Goal: Contribute content: Add original content to the website for others to see

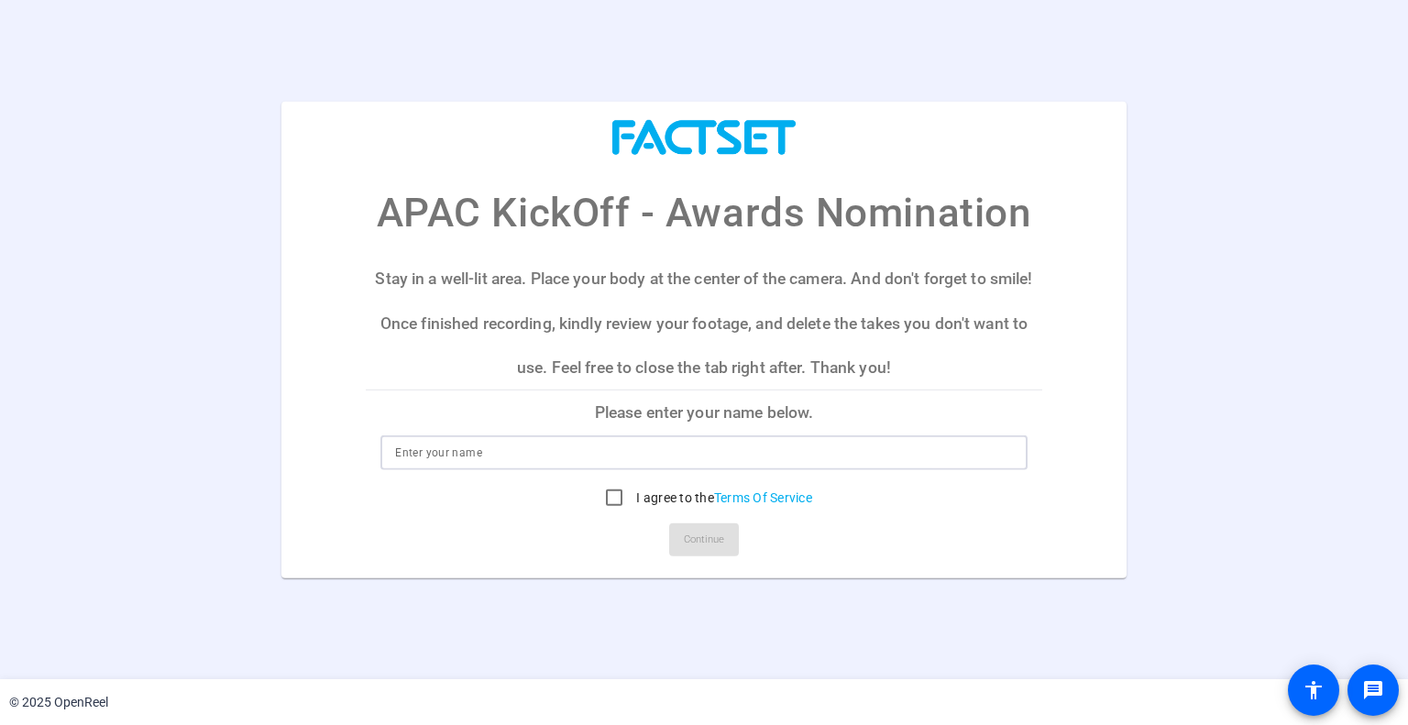
click at [734, 463] on input at bounding box center [703, 453] width 617 height 22
click at [734, 453] on input at bounding box center [703, 453] width 617 height 22
type input "Lim Jun Jie"
click at [601, 493] on input "I agree to the Terms Of Service" at bounding box center [614, 497] width 37 height 37
checkbox input "true"
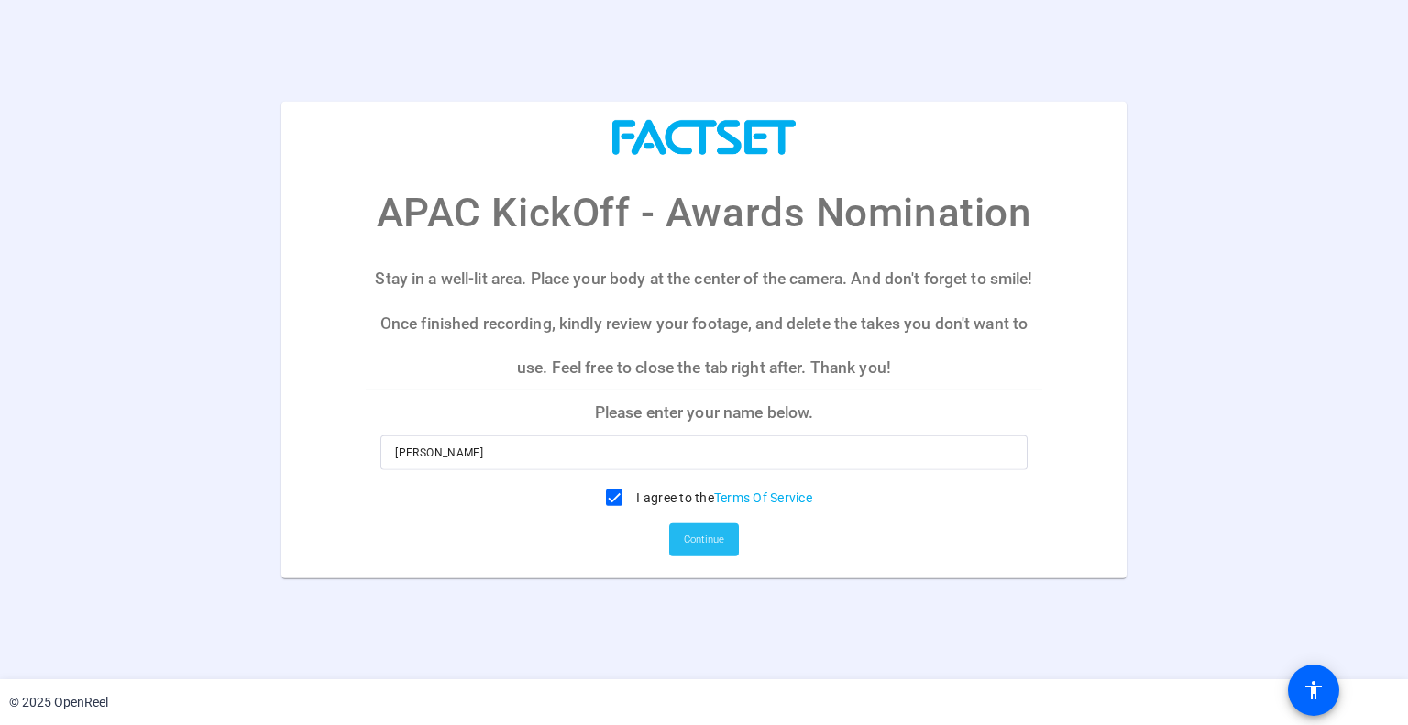
click at [700, 545] on span "Continue" at bounding box center [704, 539] width 40 height 27
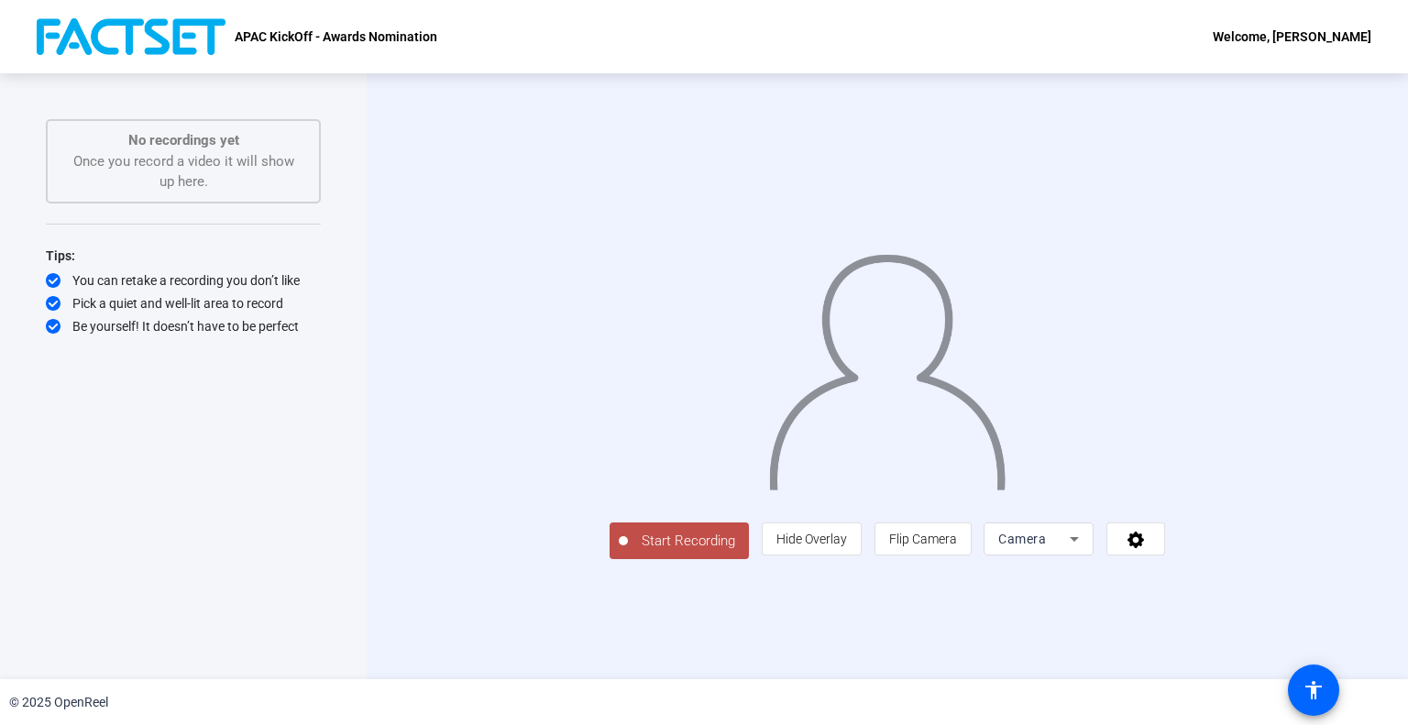
click at [628, 552] on span "Start Recording" at bounding box center [688, 541] width 121 height 21
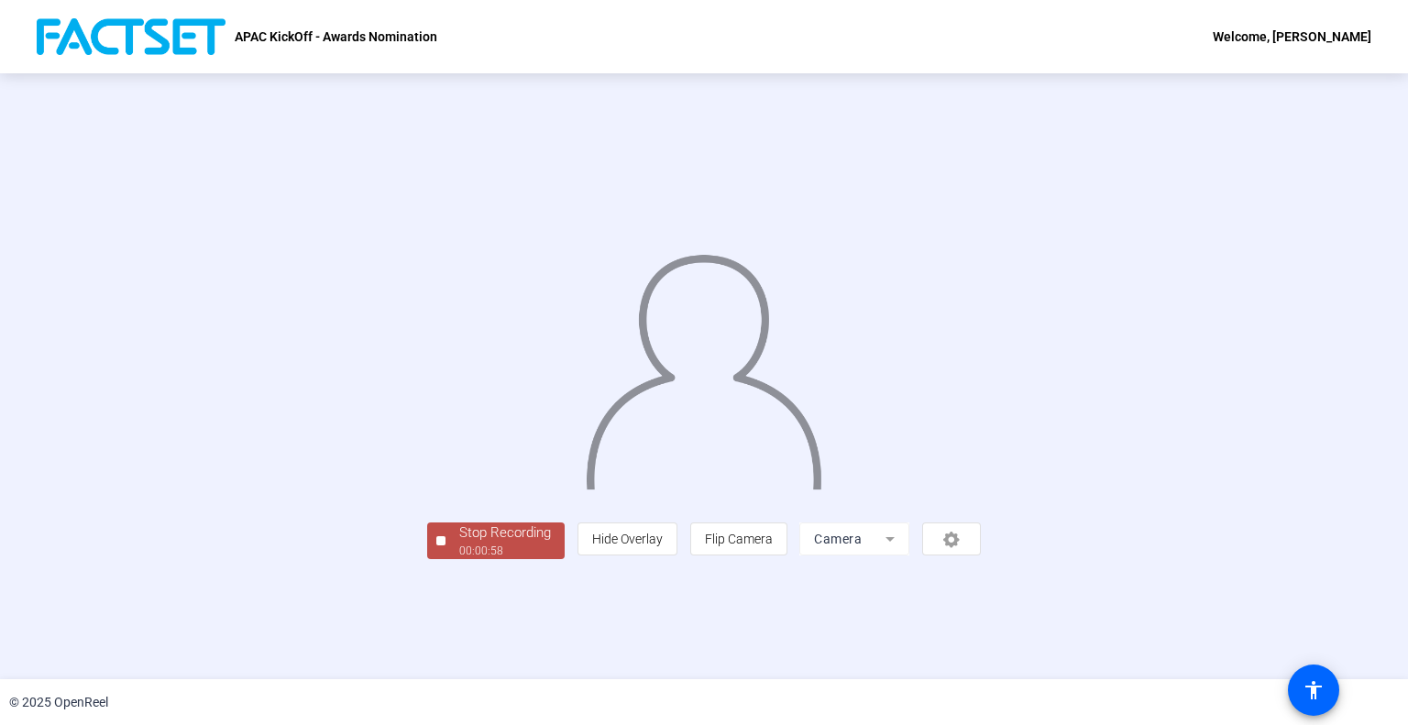
click at [459, 543] on div "Stop Recording" at bounding box center [505, 532] width 92 height 21
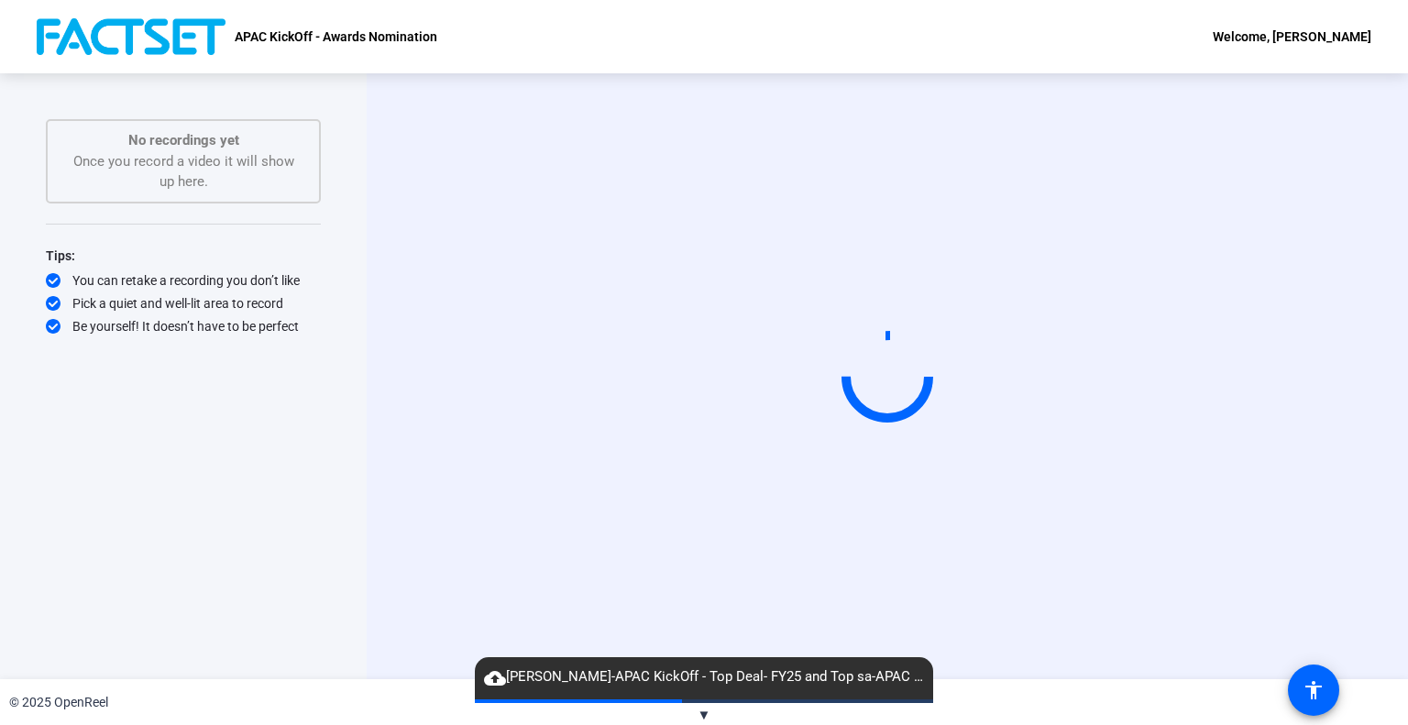
click at [345, 438] on div "Start Recording No recordings yet Once you record a video it will show up here.…" at bounding box center [183, 376] width 367 height 606
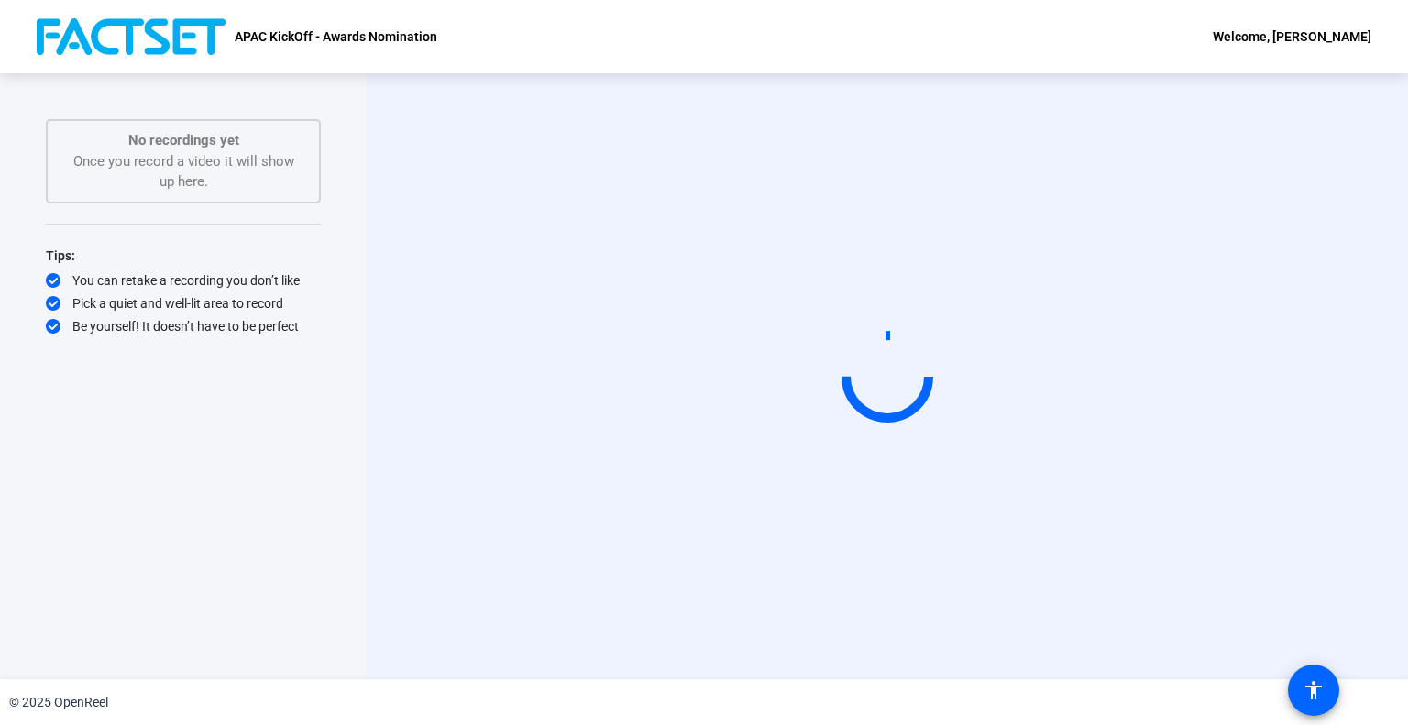
drag, startPoint x: 667, startPoint y: 361, endPoint x: 763, endPoint y: 251, distance: 145.5
click at [763, 299] on video at bounding box center [887, 376] width 275 height 155
click at [750, 431] on video at bounding box center [887, 376] width 275 height 155
click at [750, 299] on video at bounding box center [887, 376] width 275 height 155
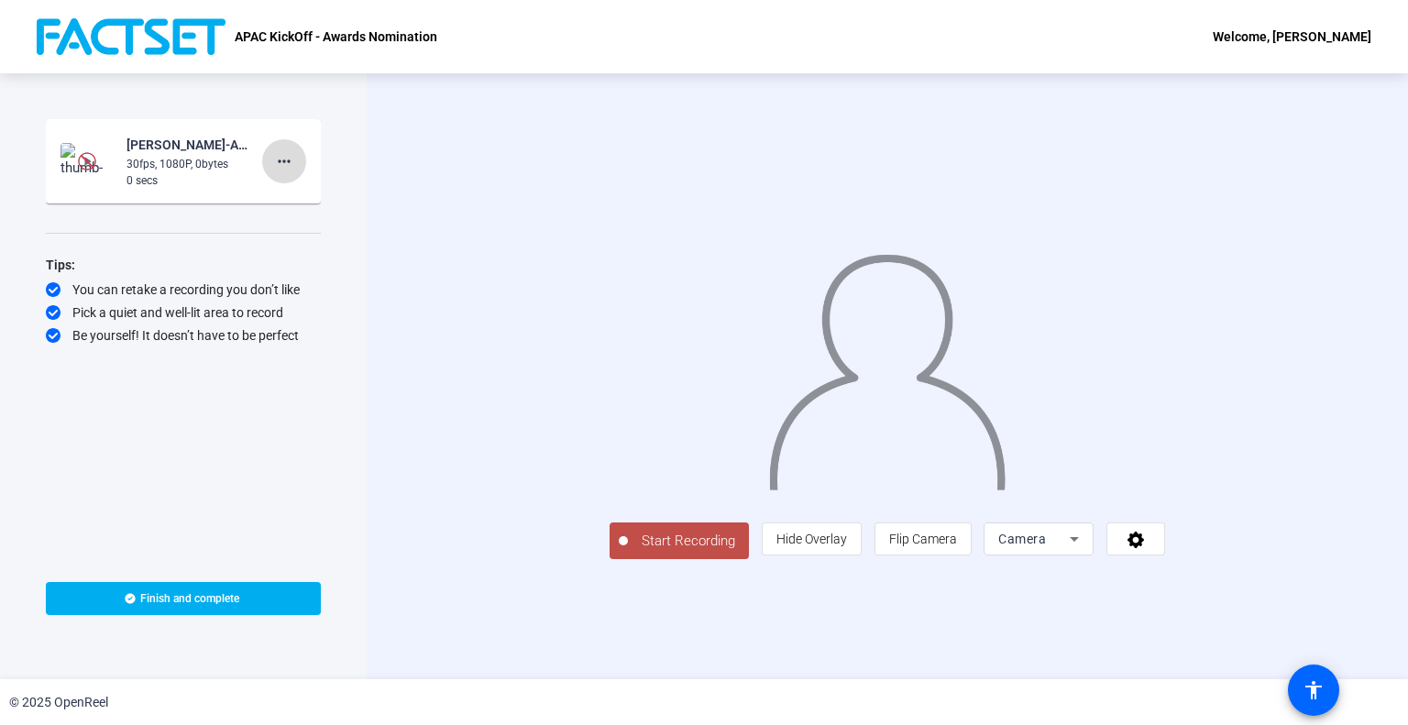
click at [297, 162] on span at bounding box center [284, 161] width 44 height 44
click at [311, 203] on span "Delete clip" at bounding box center [313, 200] width 73 height 22
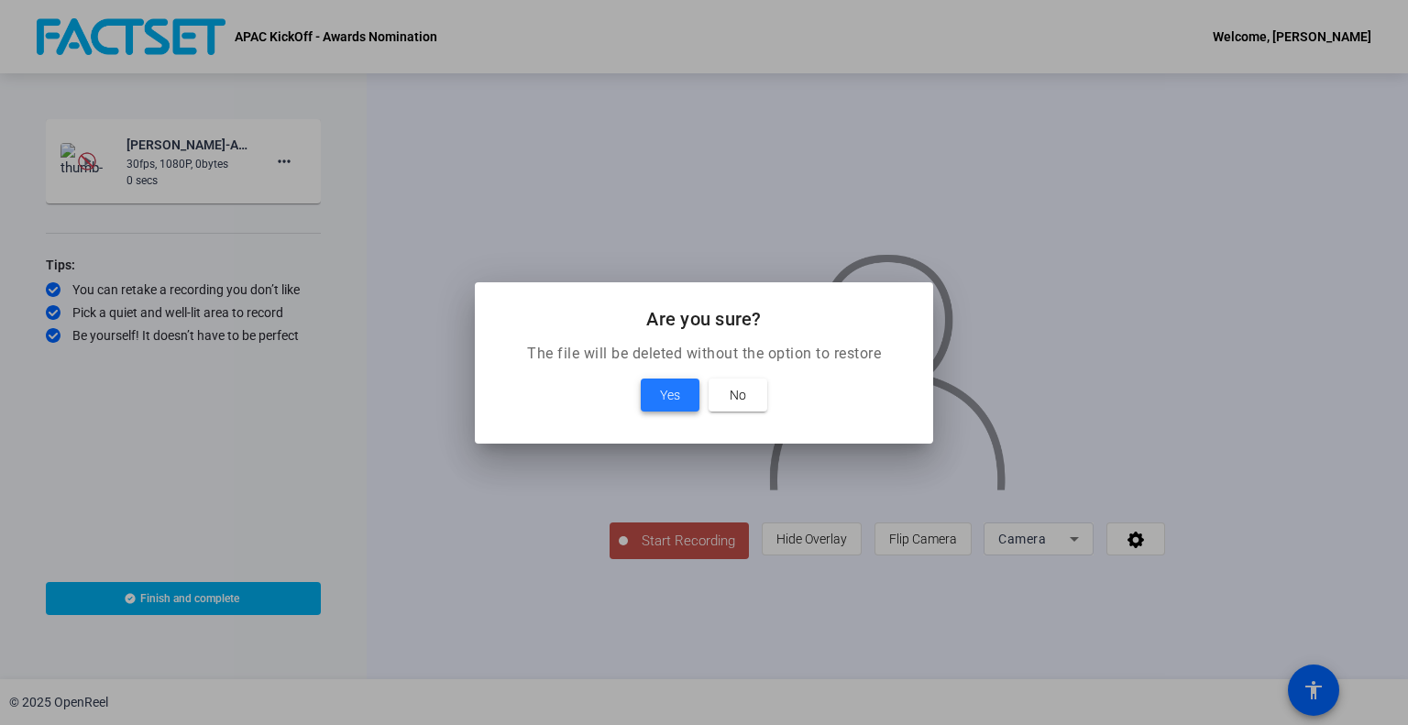
click at [660, 398] on span "Yes" at bounding box center [670, 395] width 20 height 22
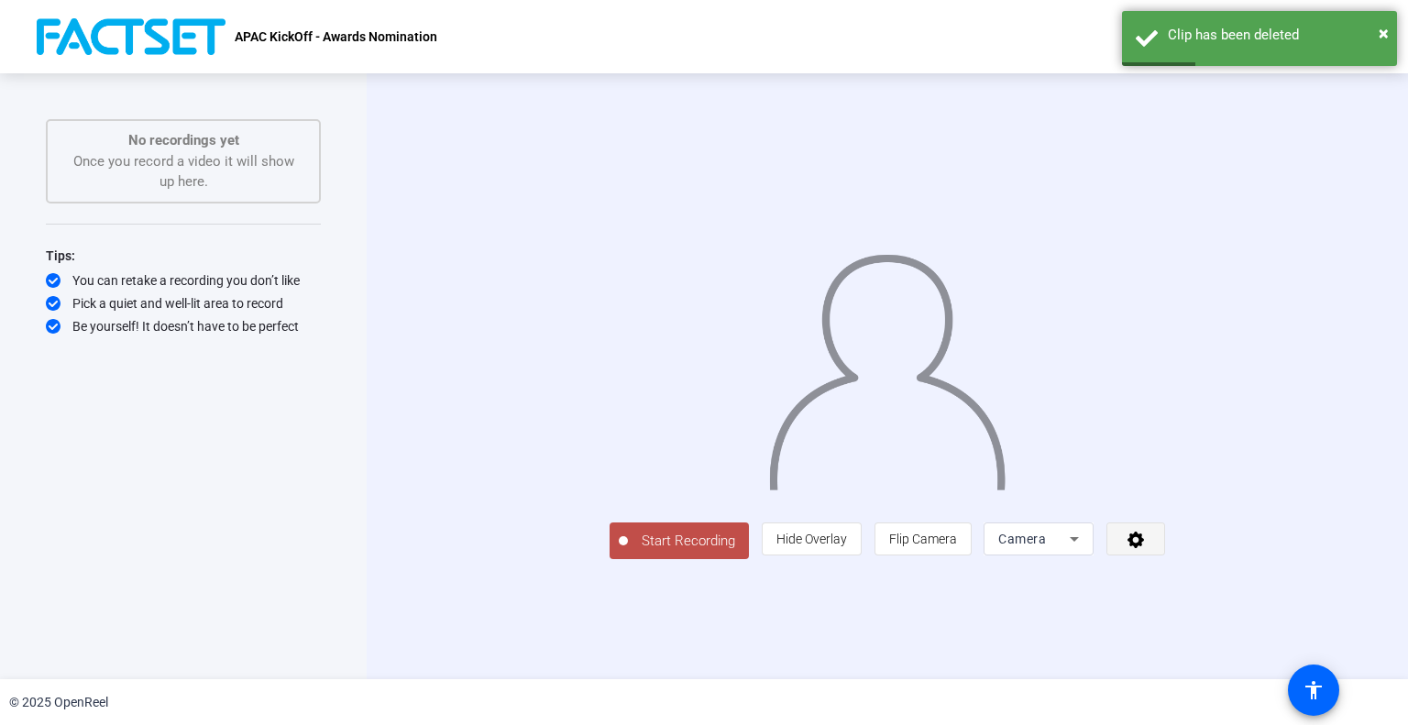
click at [1164, 561] on span at bounding box center [1135, 539] width 57 height 44
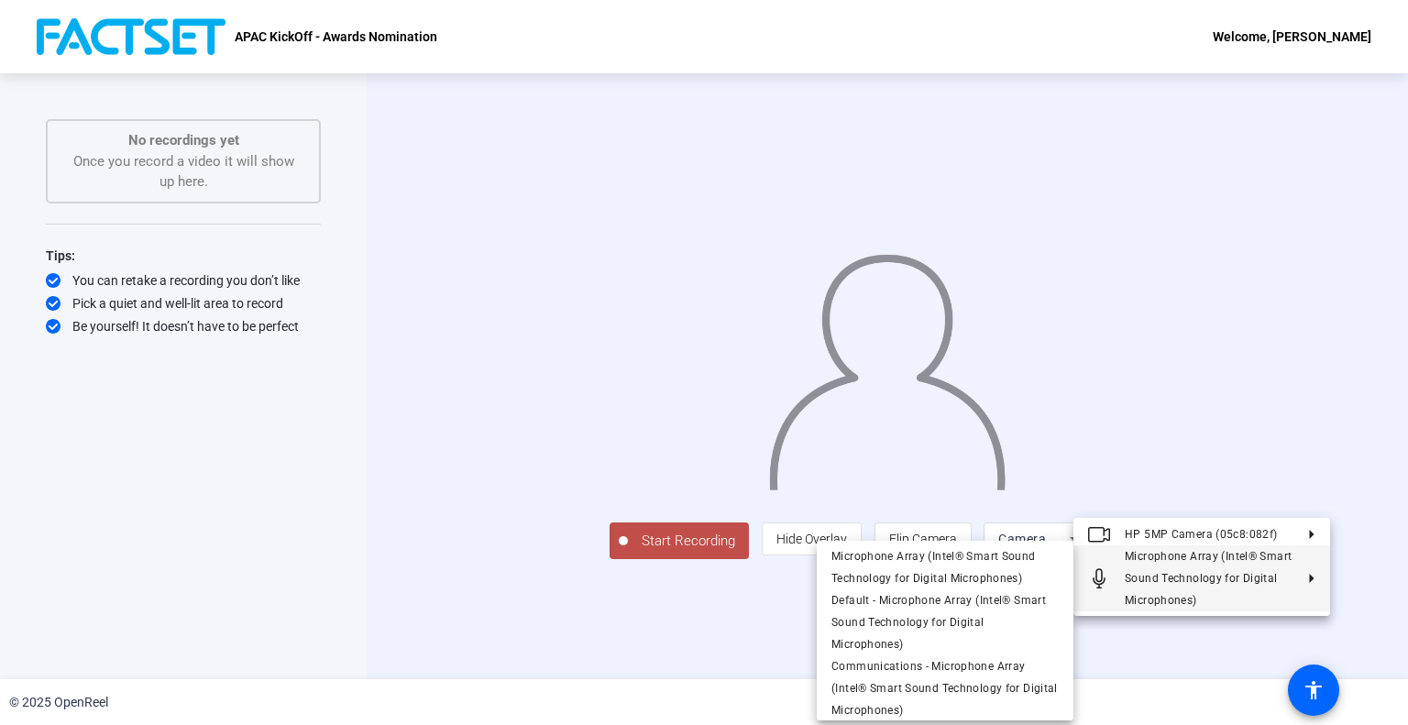
drag, startPoint x: 1317, startPoint y: 635, endPoint x: 628, endPoint y: 615, distance: 689.5
click at [628, 615] on div at bounding box center [704, 362] width 1408 height 725
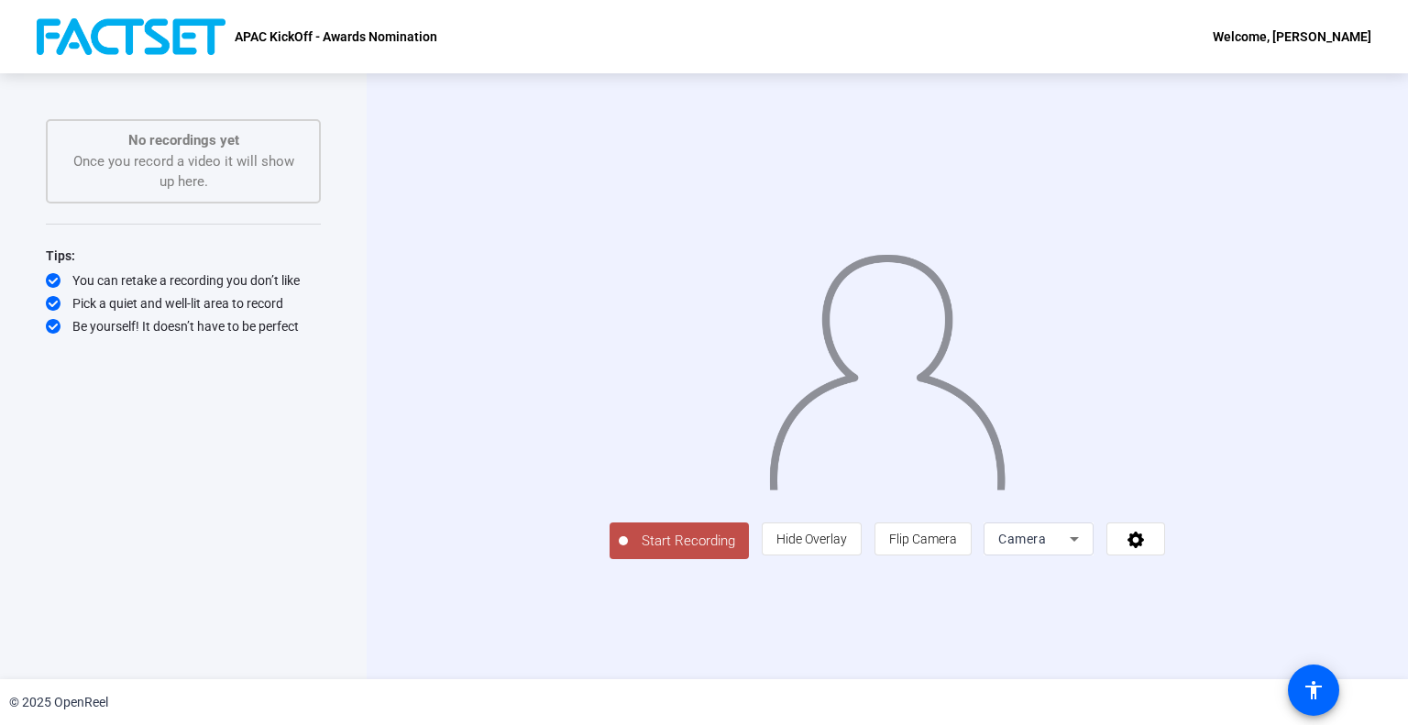
click at [342, 564] on div "Start Recording No recordings yet Once you record a video it will show up here.…" at bounding box center [183, 376] width 367 height 606
click at [628, 552] on span "Start Recording" at bounding box center [688, 541] width 121 height 21
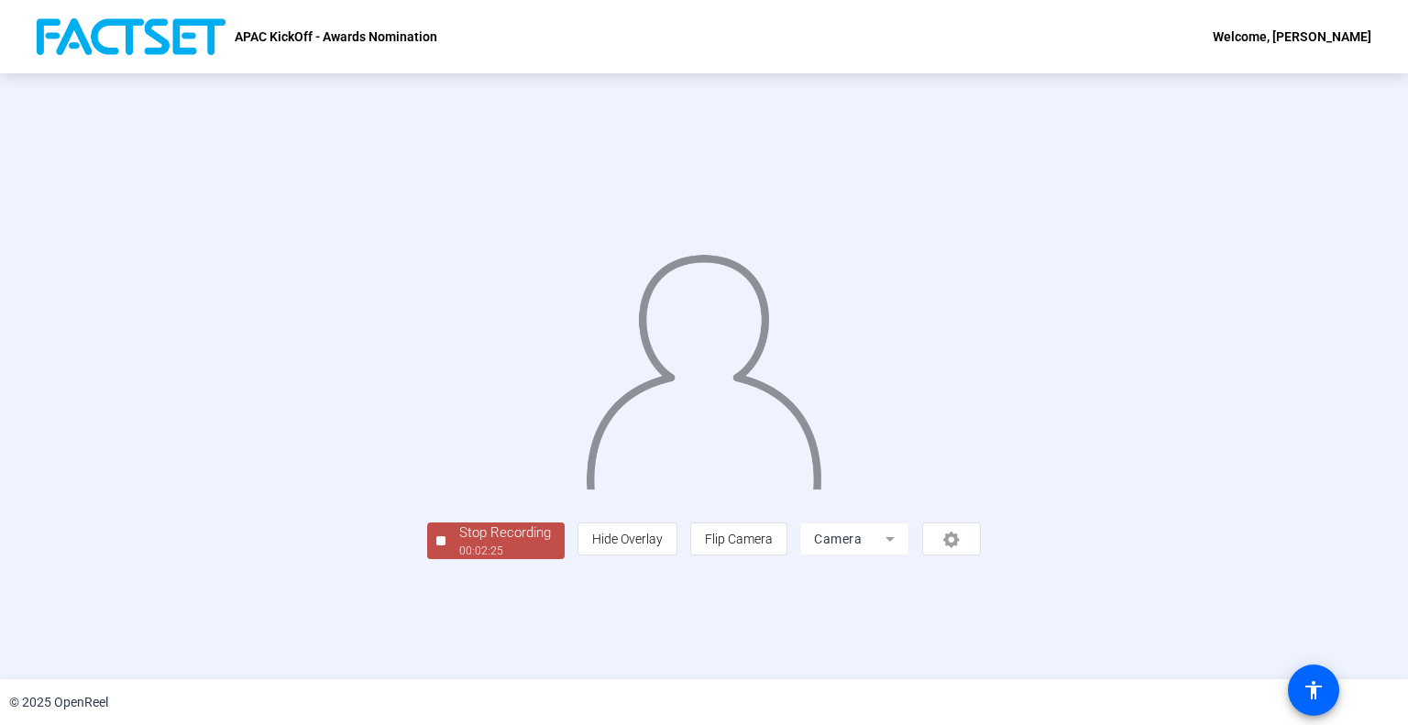
click at [459, 543] on div "Stop Recording" at bounding box center [505, 532] width 92 height 21
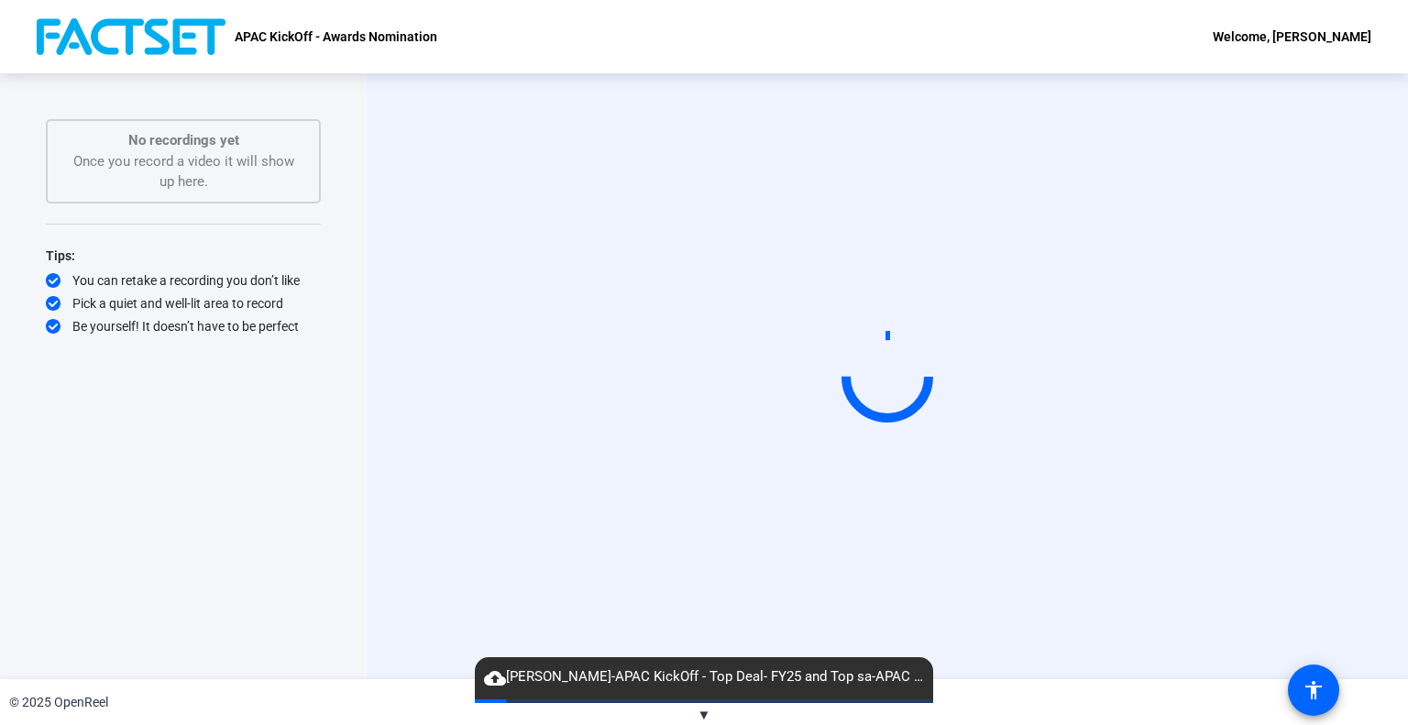
click at [708, 712] on span "▼" at bounding box center [704, 715] width 14 height 16
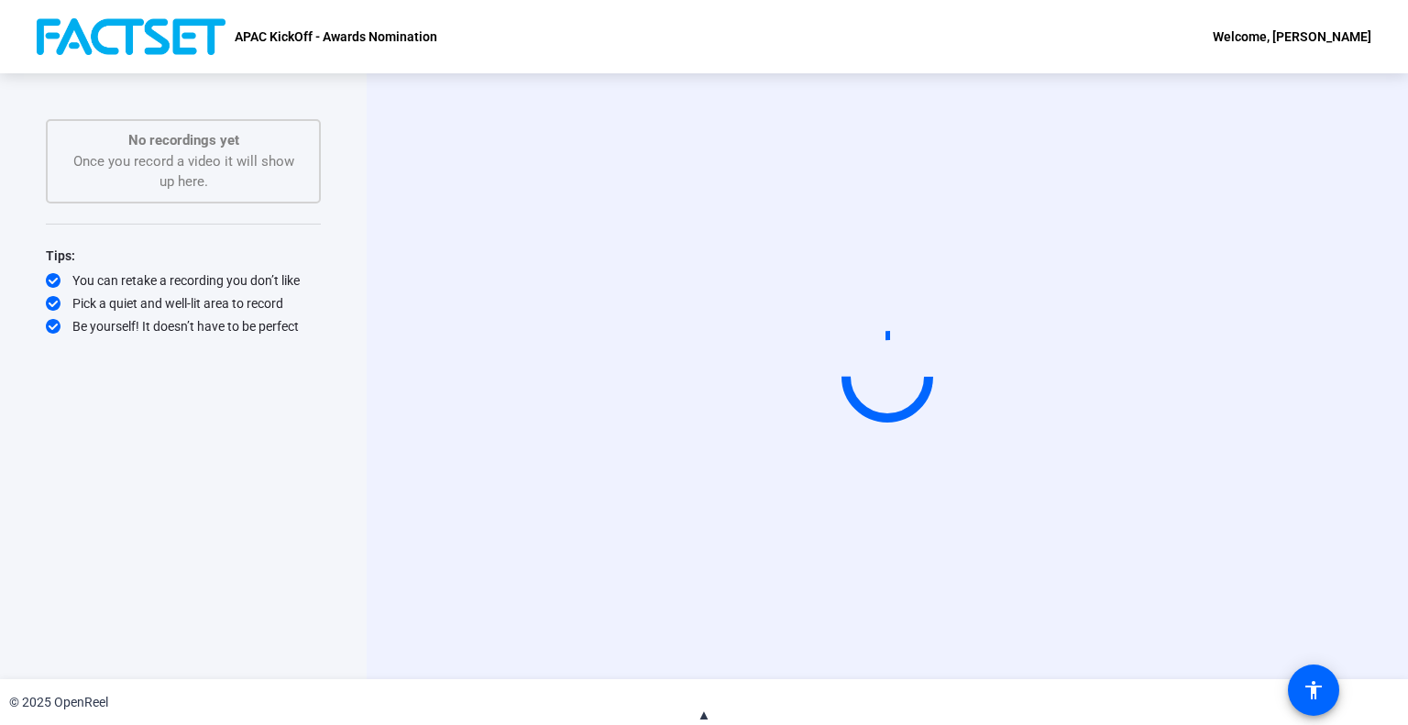
click at [708, 712] on span "▲" at bounding box center [704, 715] width 14 height 16
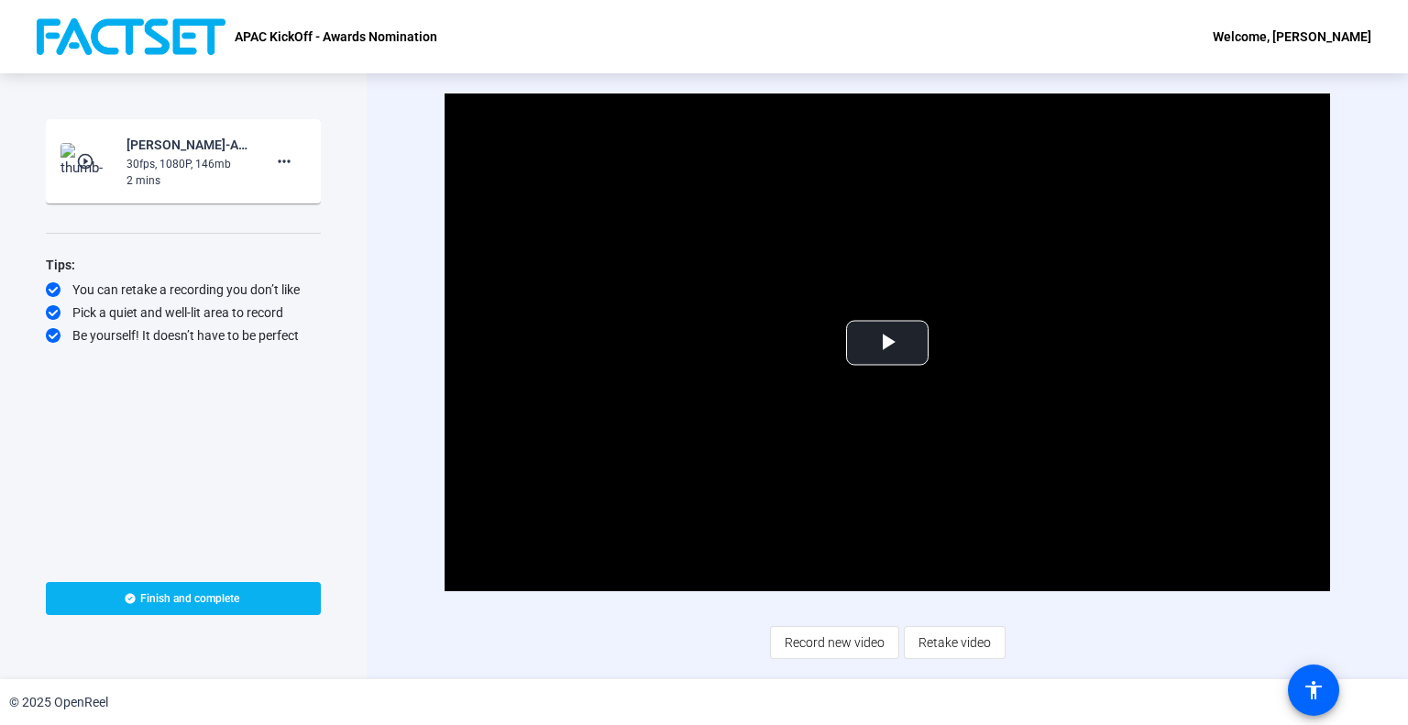
click at [182, 609] on span at bounding box center [183, 598] width 275 height 44
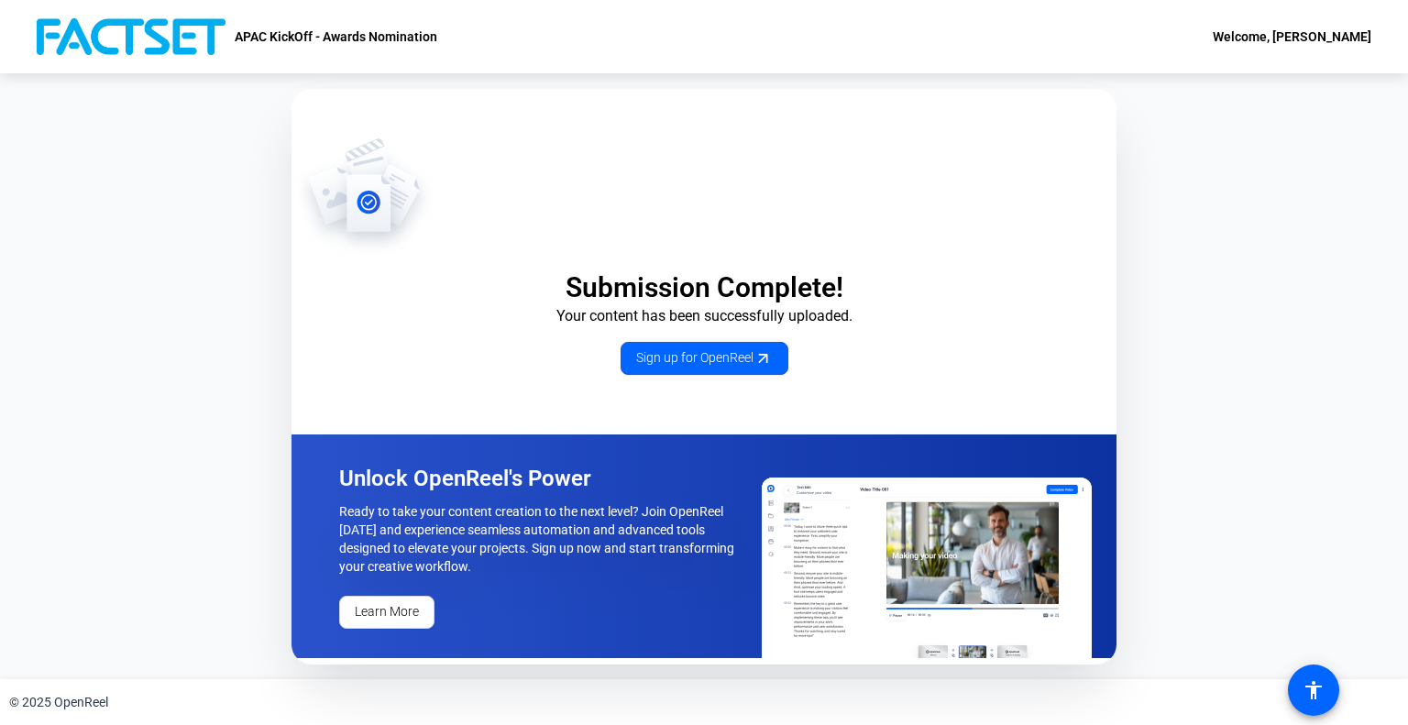
click at [271, 84] on div "Submission Complete! Your content has been successfully uploaded. Sign up for O…" at bounding box center [704, 376] width 1408 height 606
